Goal: Transaction & Acquisition: Obtain resource

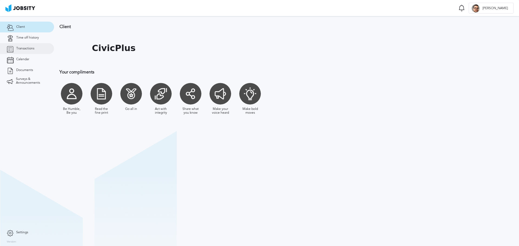
click at [21, 49] on span "Transactions" at bounding box center [25, 49] width 18 height 4
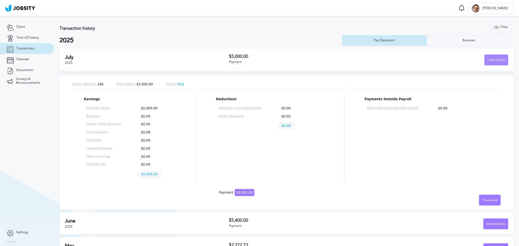
click at [492, 63] on div "Hide Details" at bounding box center [495, 60] width 23 height 11
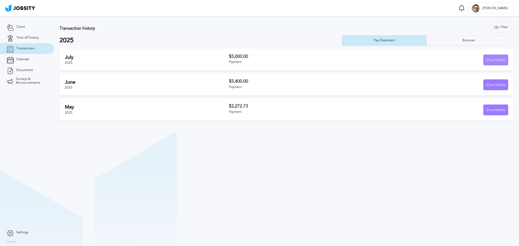
click at [491, 59] on div "Show Details" at bounding box center [495, 60] width 24 height 11
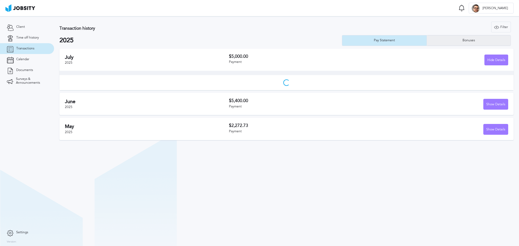
click at [465, 41] on div "Bonuses" at bounding box center [469, 41] width 18 height 4
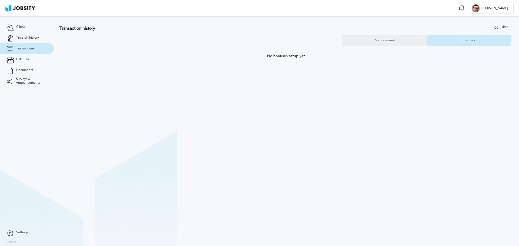
click at [395, 39] on div "Pay Statement" at bounding box center [384, 41] width 26 height 4
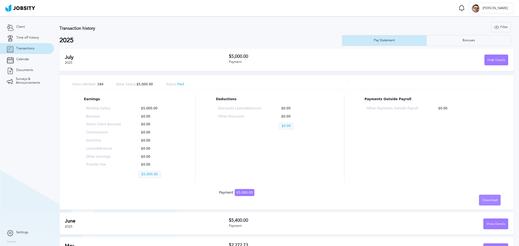
click at [481, 196] on div "Download" at bounding box center [489, 200] width 21 height 11
click at [469, 173] on div "English Spanish" at bounding box center [259, 123] width 519 height 246
click at [481, 195] on div "Download" at bounding box center [489, 200] width 21 height 11
click at [481, 200] on li "English" at bounding box center [486, 200] width 22 height 11
